Goal: Task Accomplishment & Management: Use online tool/utility

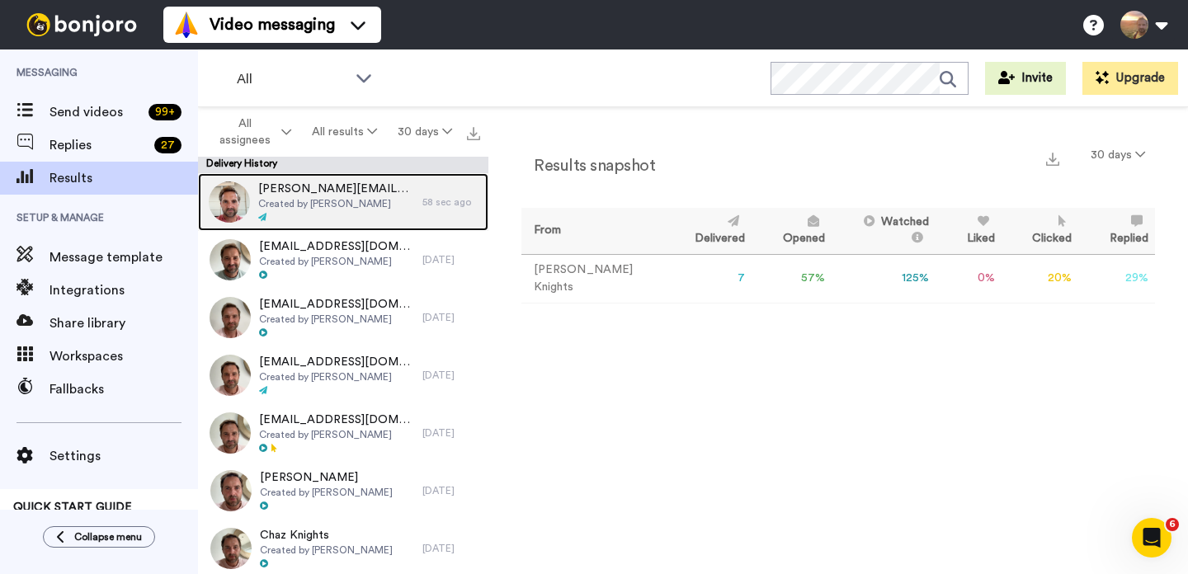
click at [320, 202] on span "Created by [PERSON_NAME]" at bounding box center [336, 203] width 156 height 13
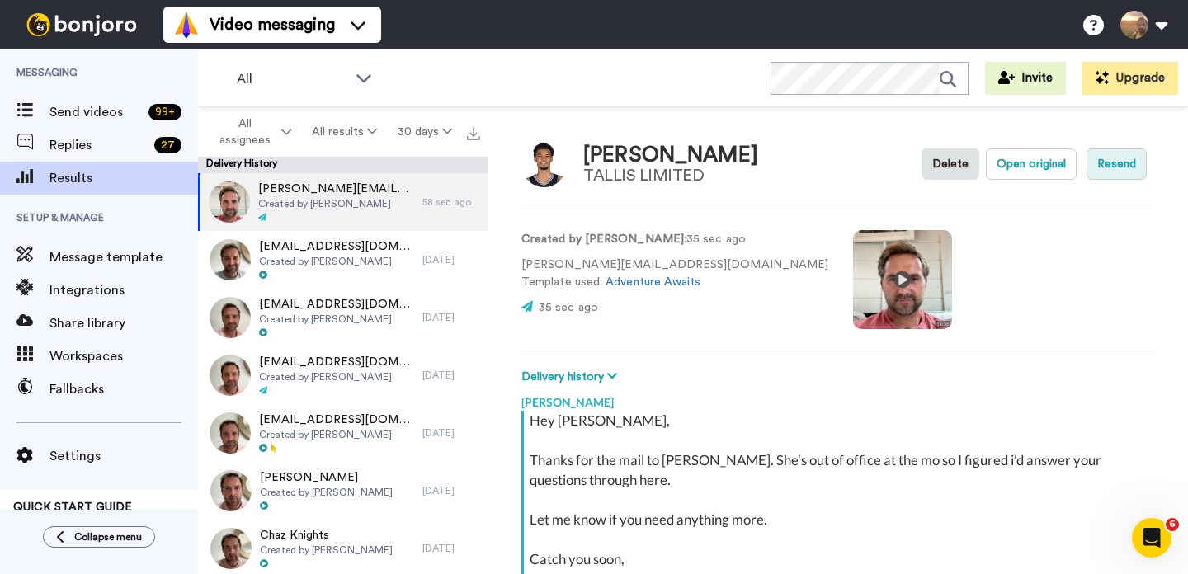
click at [1100, 160] on button "Resend" at bounding box center [1116, 163] width 60 height 31
type textarea "x"
